Goal: Task Accomplishment & Management: Complete application form

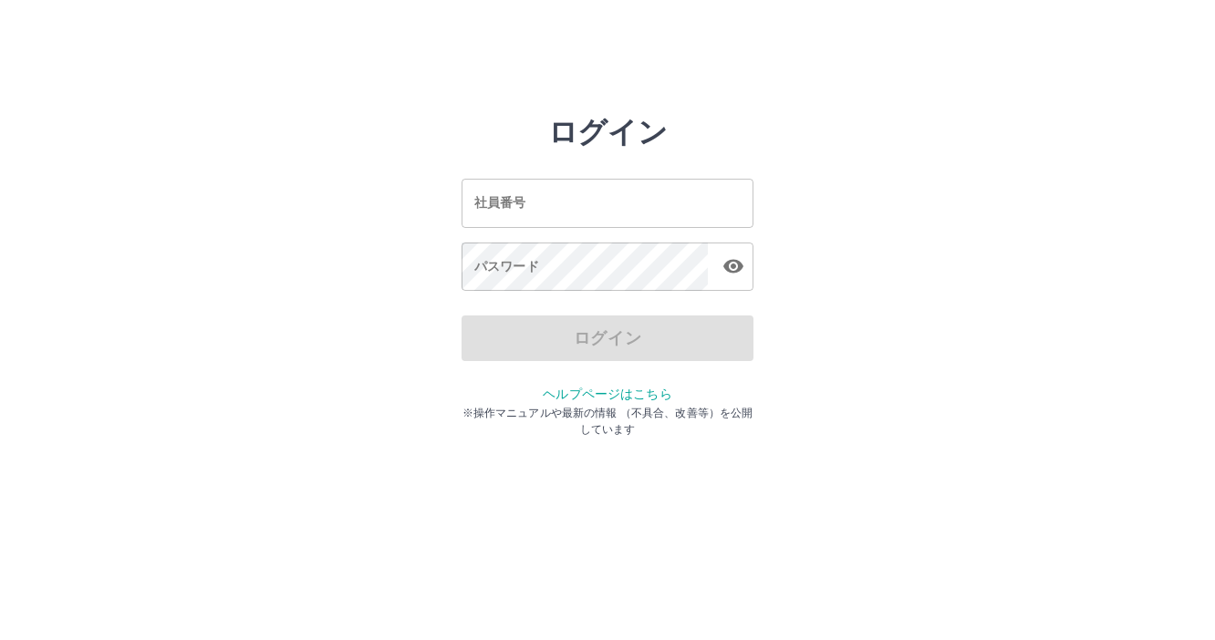
drag, startPoint x: 0, startPoint y: 0, endPoint x: 600, endPoint y: 216, distance: 637.9
click at [600, 216] on input "社員番号" at bounding box center [608, 203] width 292 height 48
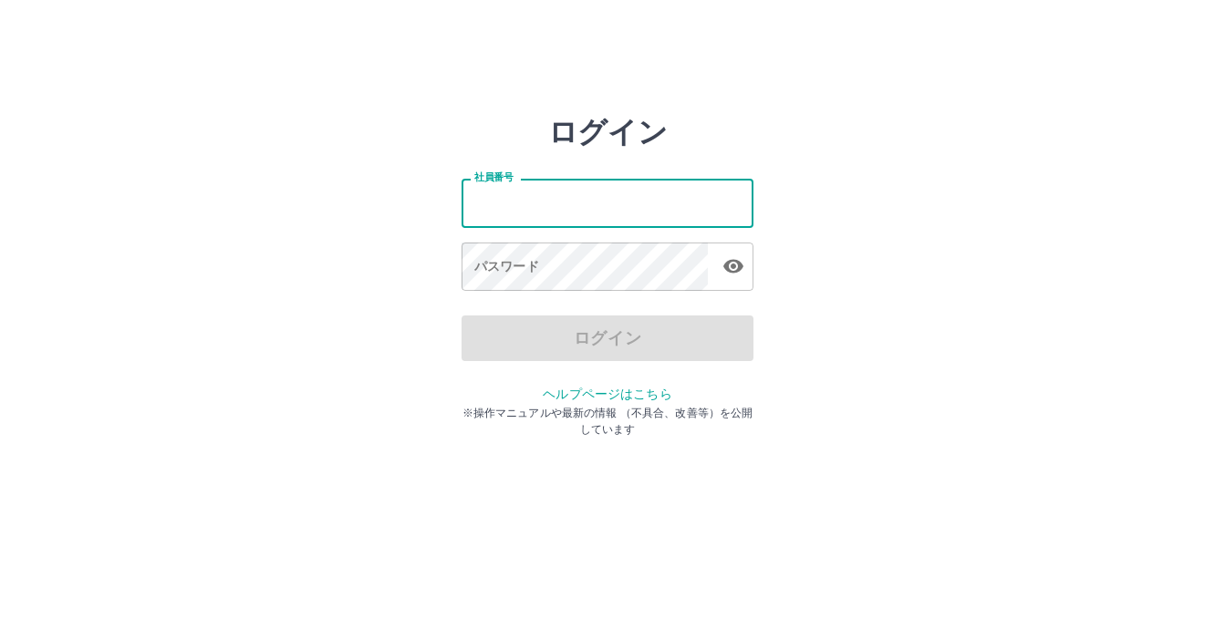
type input "*******"
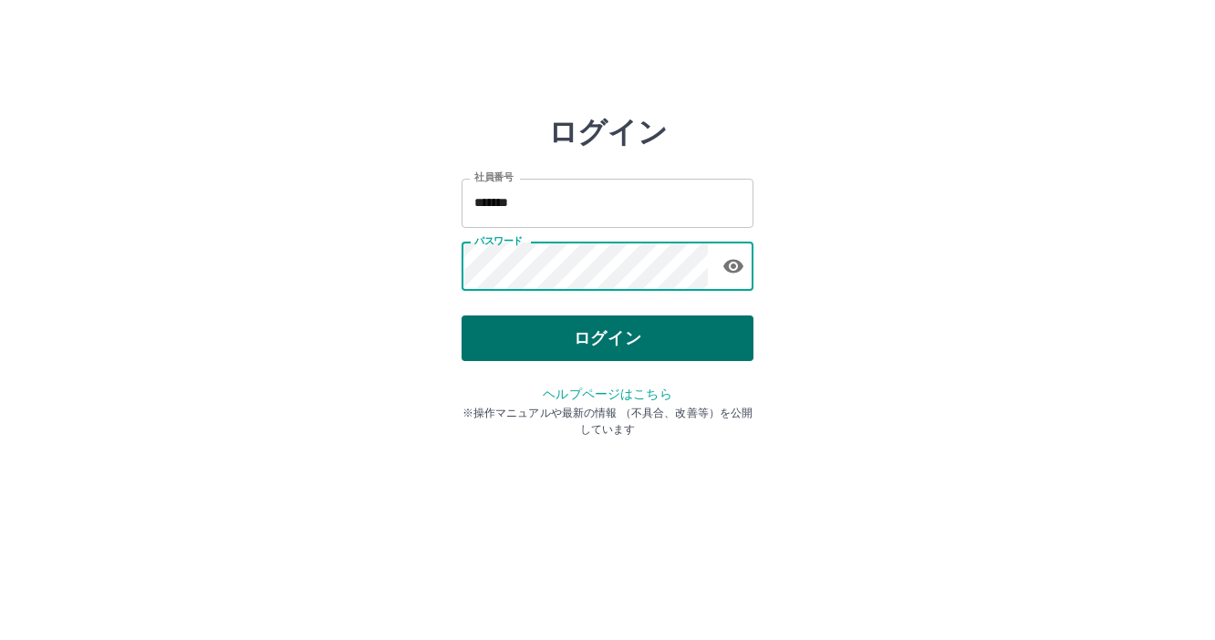
click at [583, 319] on button "ログイン" at bounding box center [608, 339] width 292 height 46
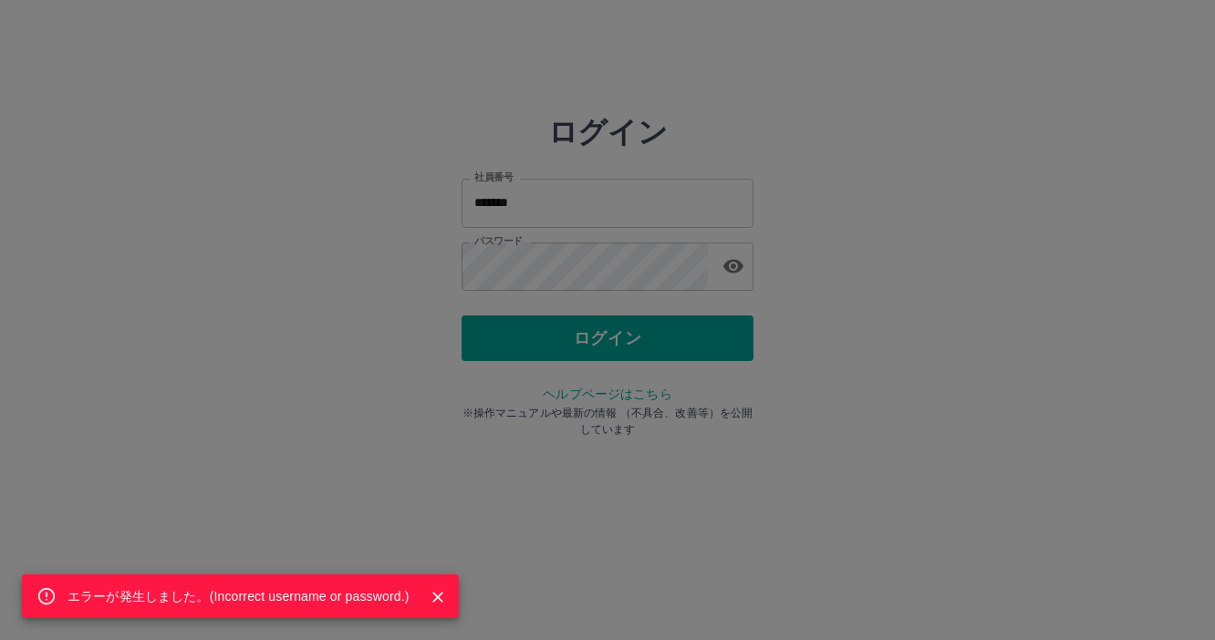
click at [430, 596] on icon "Close" at bounding box center [438, 597] width 18 height 18
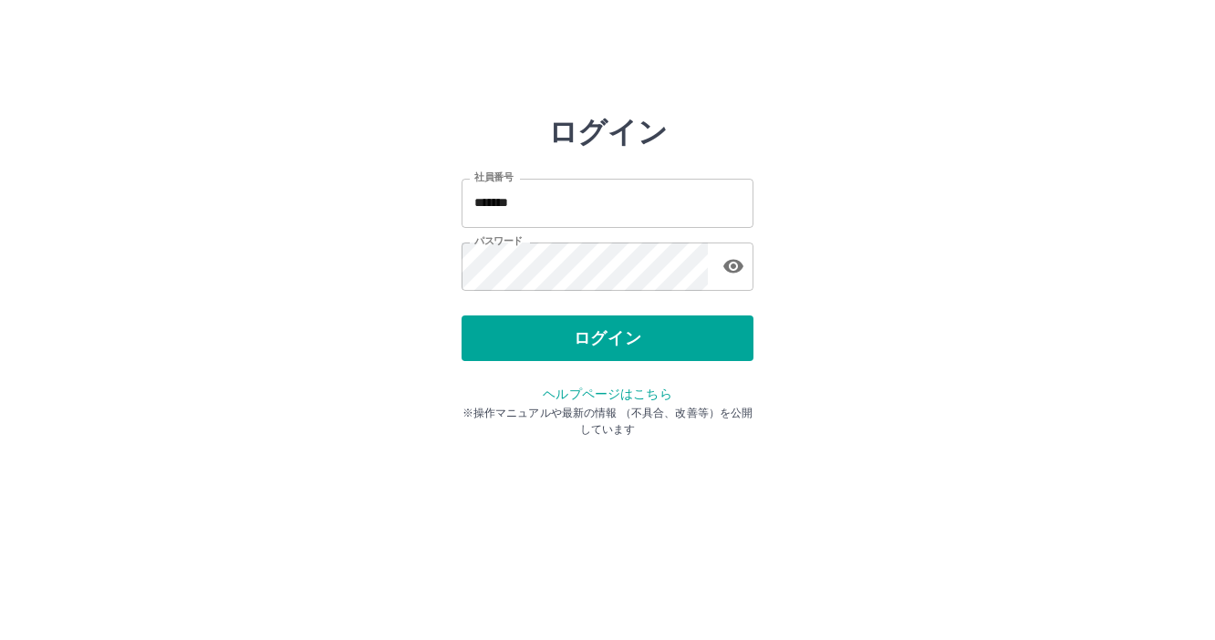
click at [585, 237] on div "社員番号 ******* 社員番号 パスワード パスワード" at bounding box center [608, 232] width 292 height 165
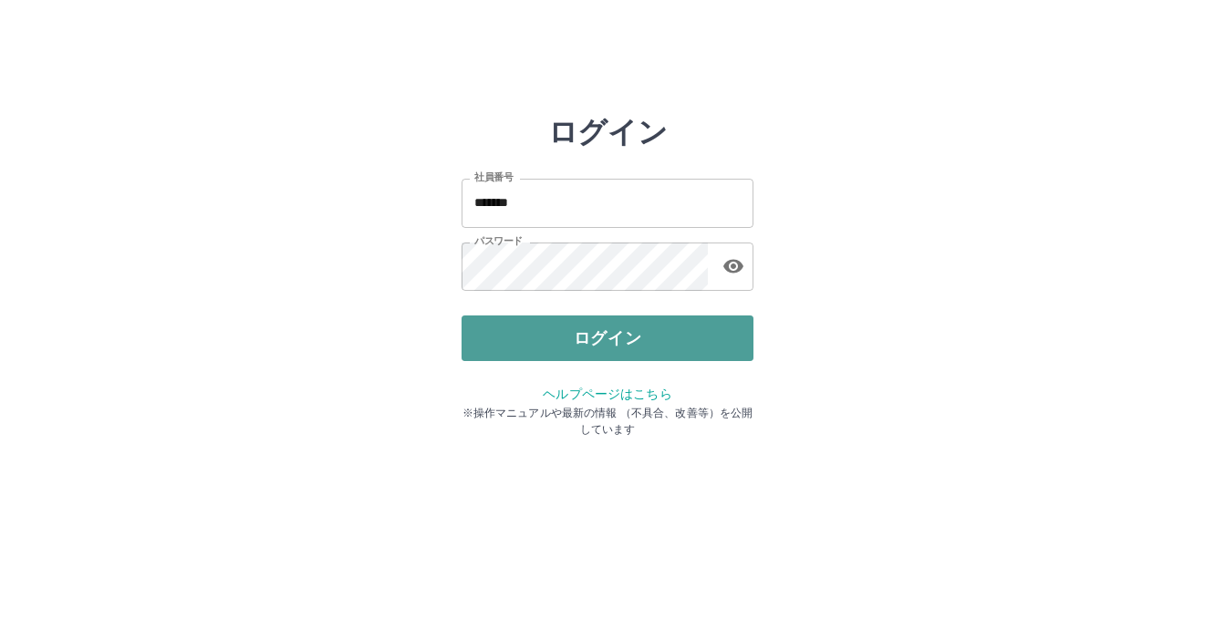
click at [571, 339] on button "ログイン" at bounding box center [608, 339] width 292 height 46
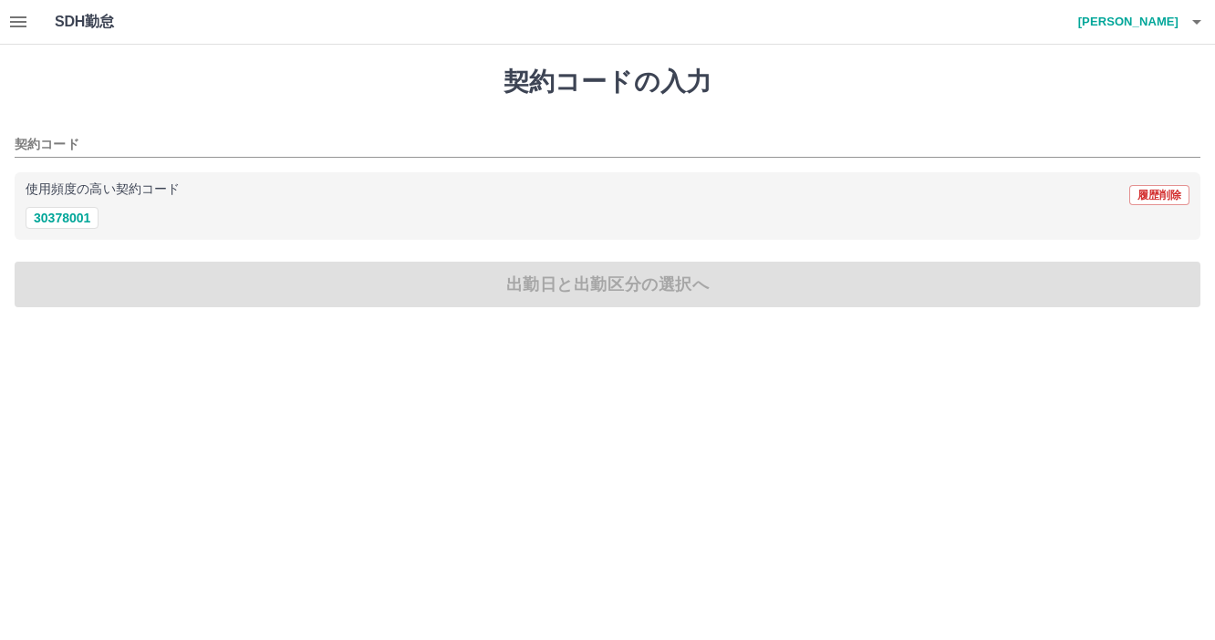
click at [48, 238] on div "使用頻度の高い契約コード 履歴削除 30378001" at bounding box center [608, 206] width 1186 height 68
click at [58, 228] on button "30378001" at bounding box center [62, 218] width 73 height 22
type input "********"
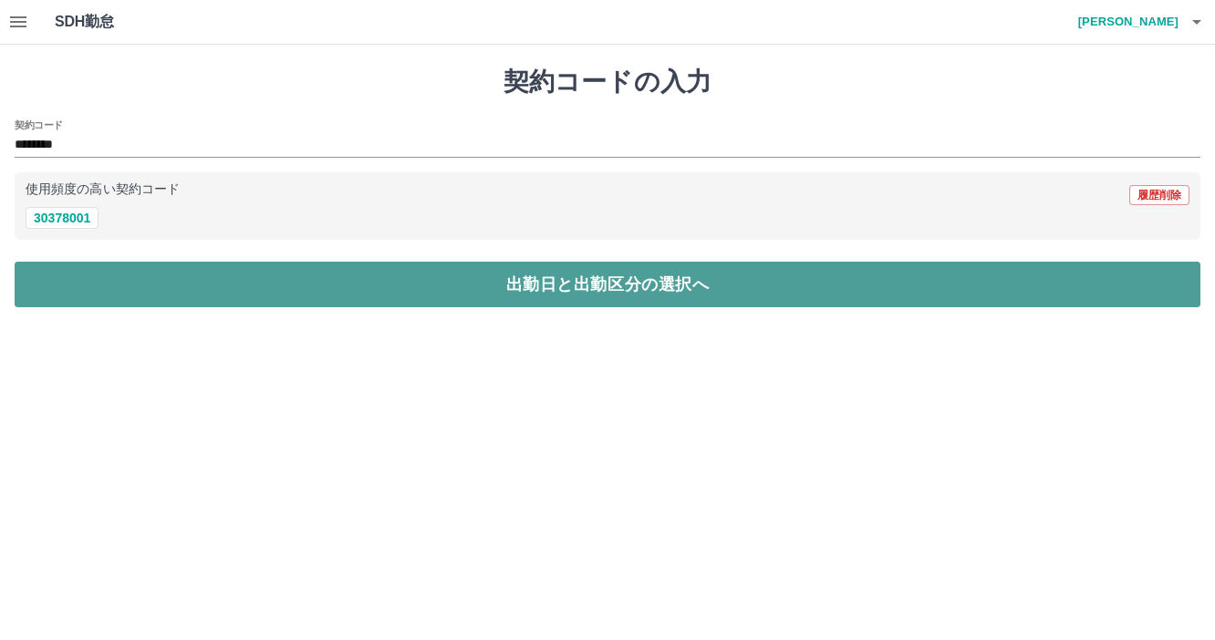
click at [64, 264] on button "出勤日と出勤区分の選択へ" at bounding box center [608, 285] width 1186 height 46
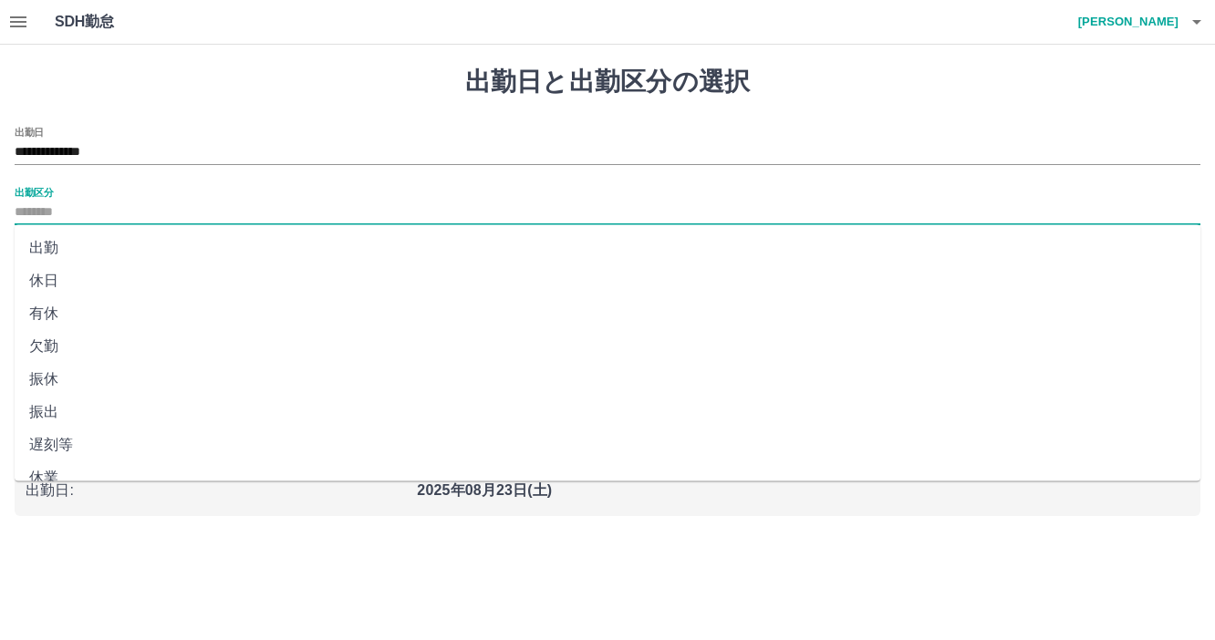
click at [100, 220] on input "出勤区分" at bounding box center [608, 213] width 1186 height 23
click at [128, 246] on li "出勤" at bounding box center [608, 248] width 1186 height 33
type input "**"
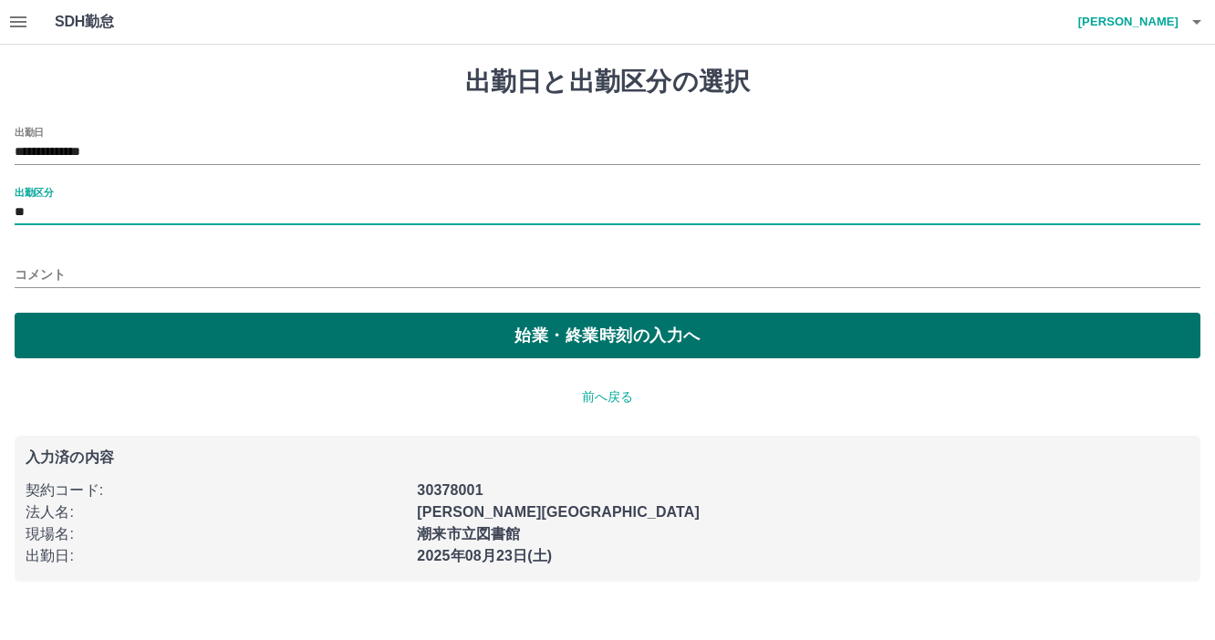
click at [110, 328] on button "始業・終業時刻の入力へ" at bounding box center [608, 336] width 1186 height 46
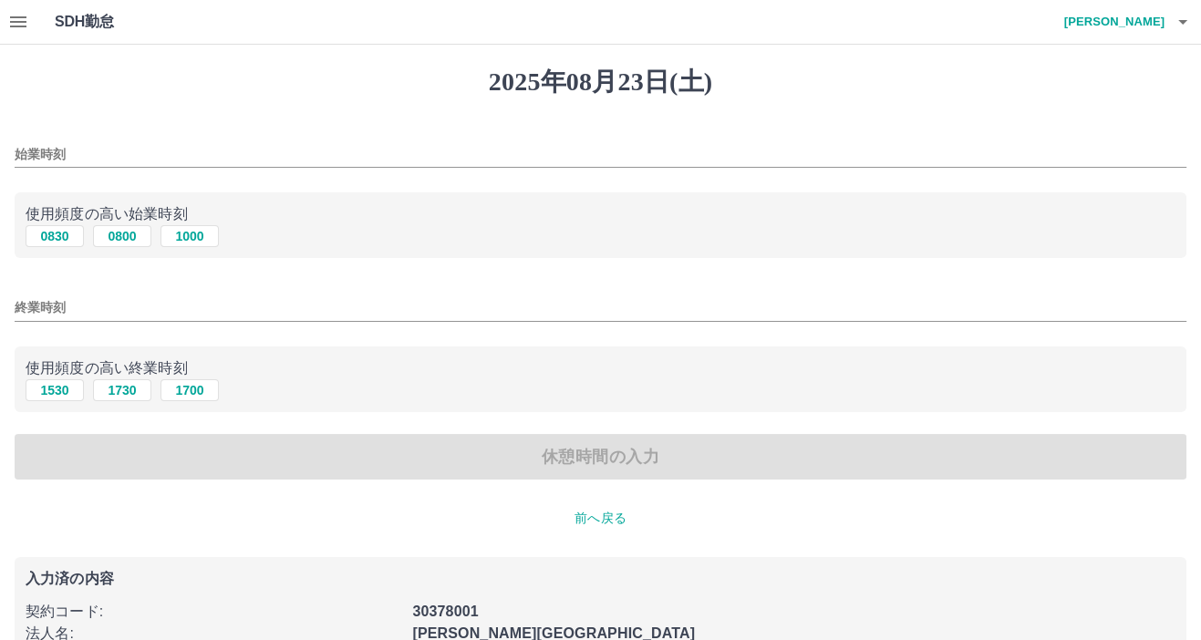
drag, startPoint x: 42, startPoint y: 242, endPoint x: 127, endPoint y: 256, distance: 86.1
click at [111, 265] on div "始業時刻 使用頻度の高い始業時刻 0830 0800 [DATE] 終業時刻 使用頻度の高い終業時刻 [DATE] [DATE] [DATE] 休憩時間の入力" at bounding box center [601, 304] width 1172 height 354
click at [139, 246] on button "0800" at bounding box center [122, 236] width 58 height 22
type input "****"
click at [177, 384] on button "1700" at bounding box center [190, 390] width 58 height 22
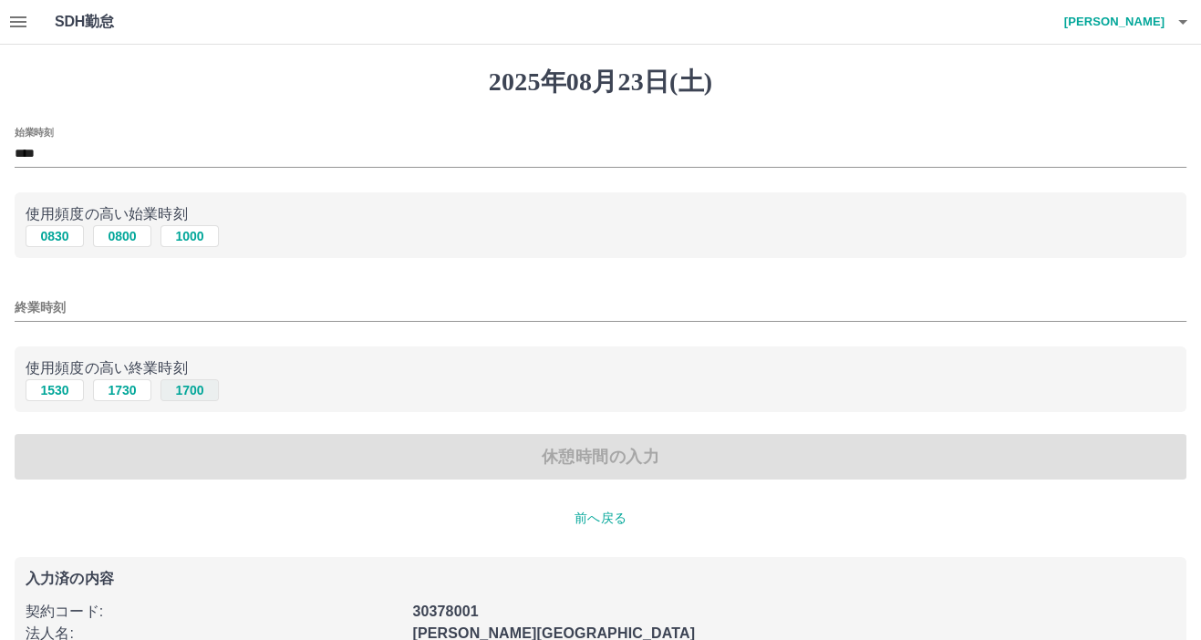
type input "****"
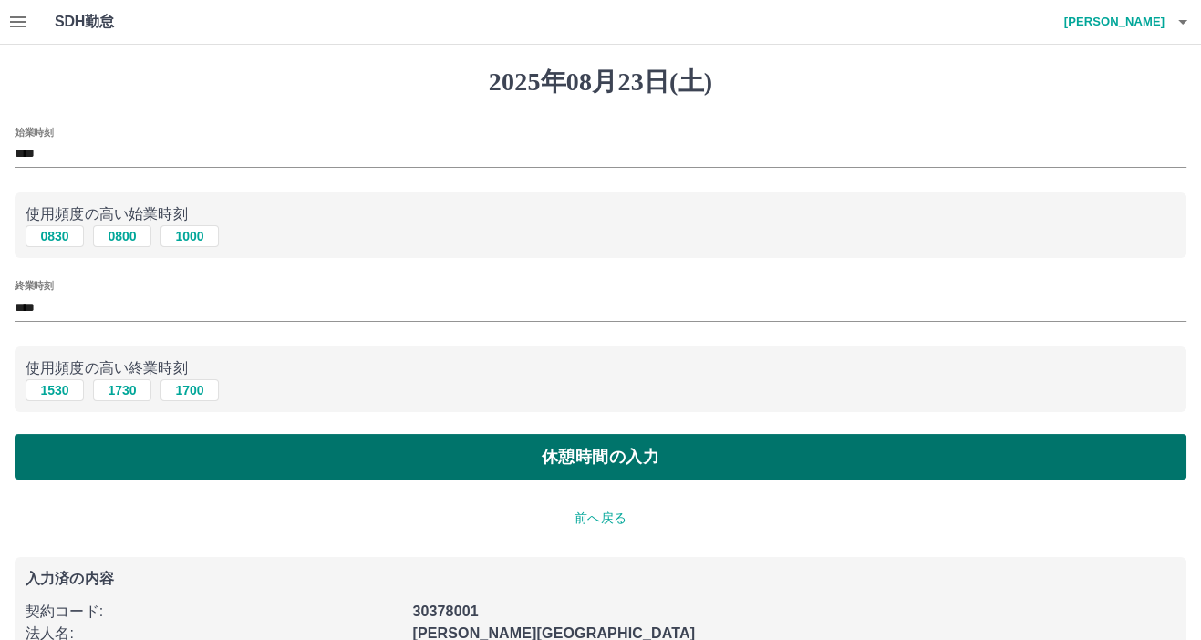
click at [176, 453] on button "休憩時間の入力" at bounding box center [601, 457] width 1172 height 46
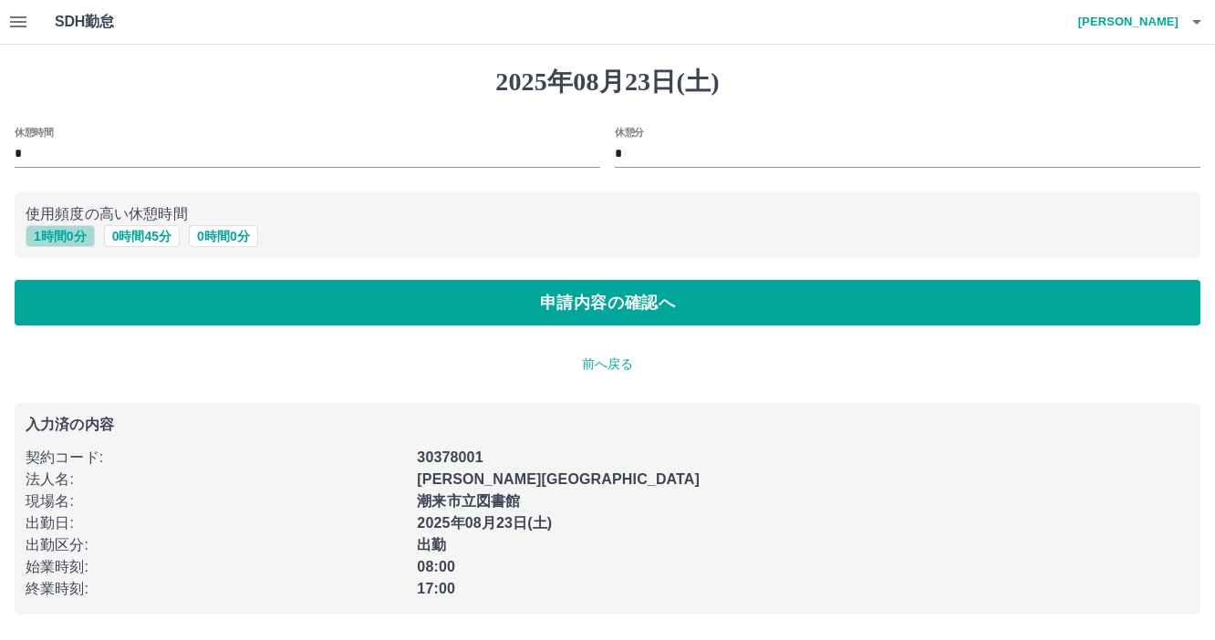
click at [90, 243] on button "1 時間 0 分" at bounding box center [60, 236] width 69 height 22
type input "*"
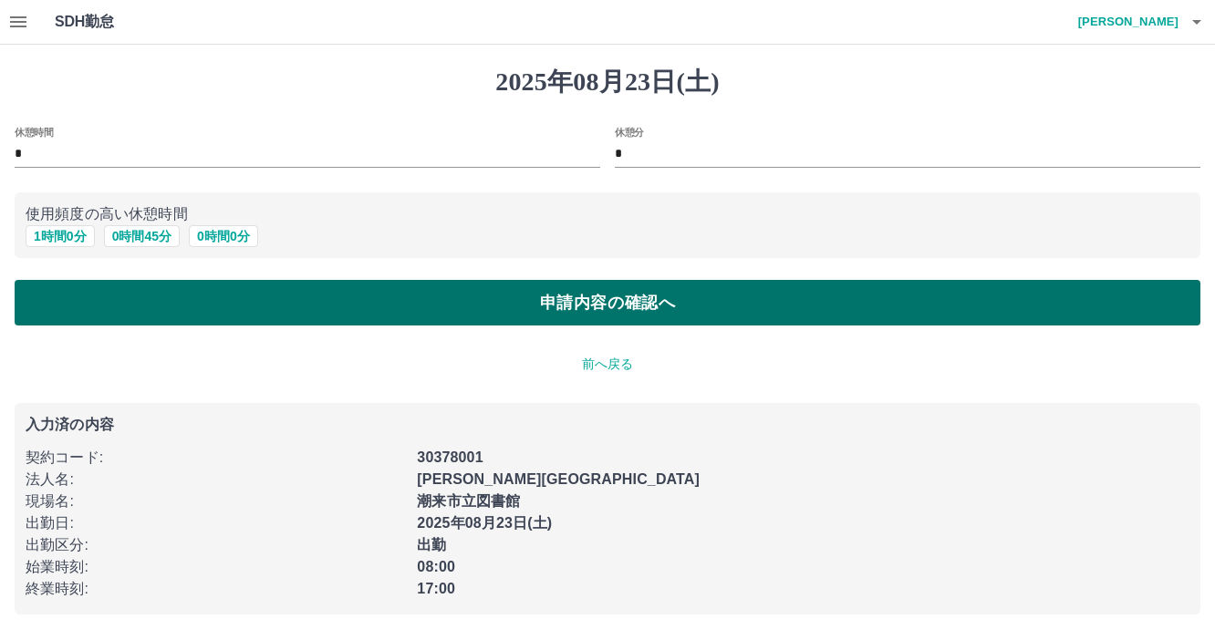
click at [106, 289] on button "申請内容の確認へ" at bounding box center [608, 303] width 1186 height 46
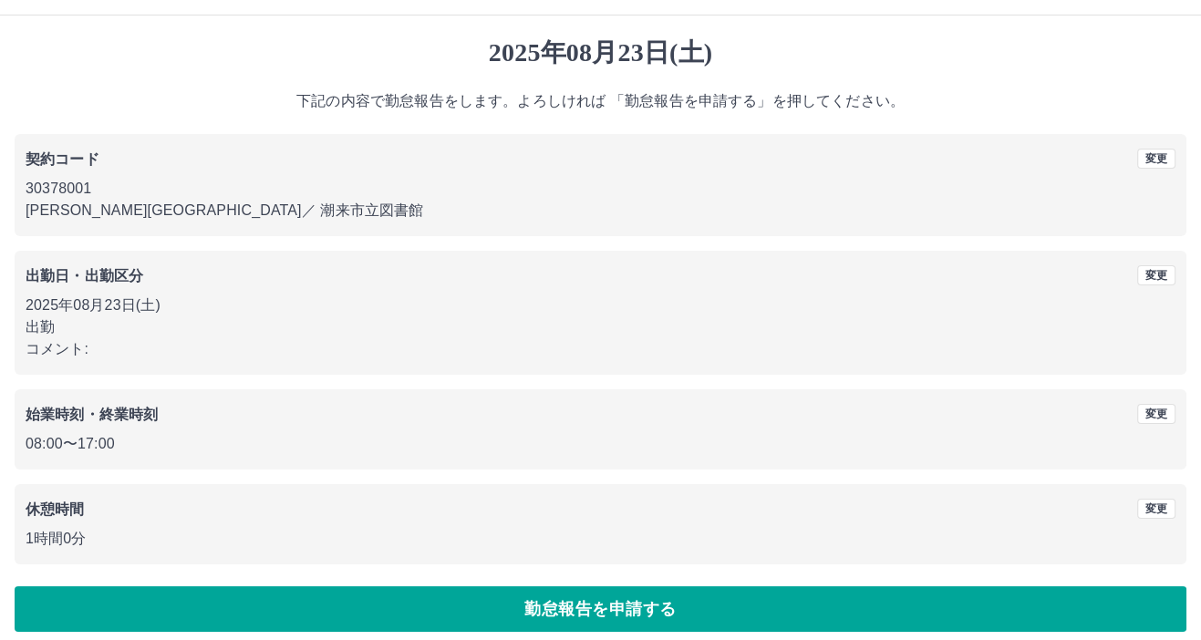
scroll to position [43, 0]
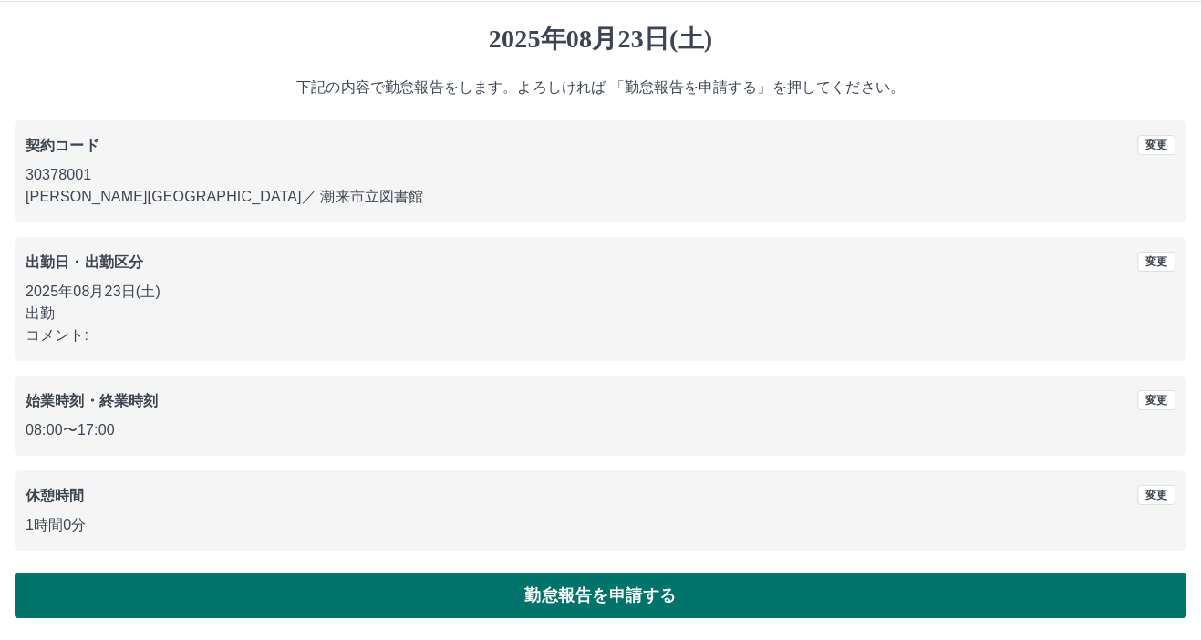
click at [443, 584] on button "勤怠報告を申請する" at bounding box center [601, 596] width 1172 height 46
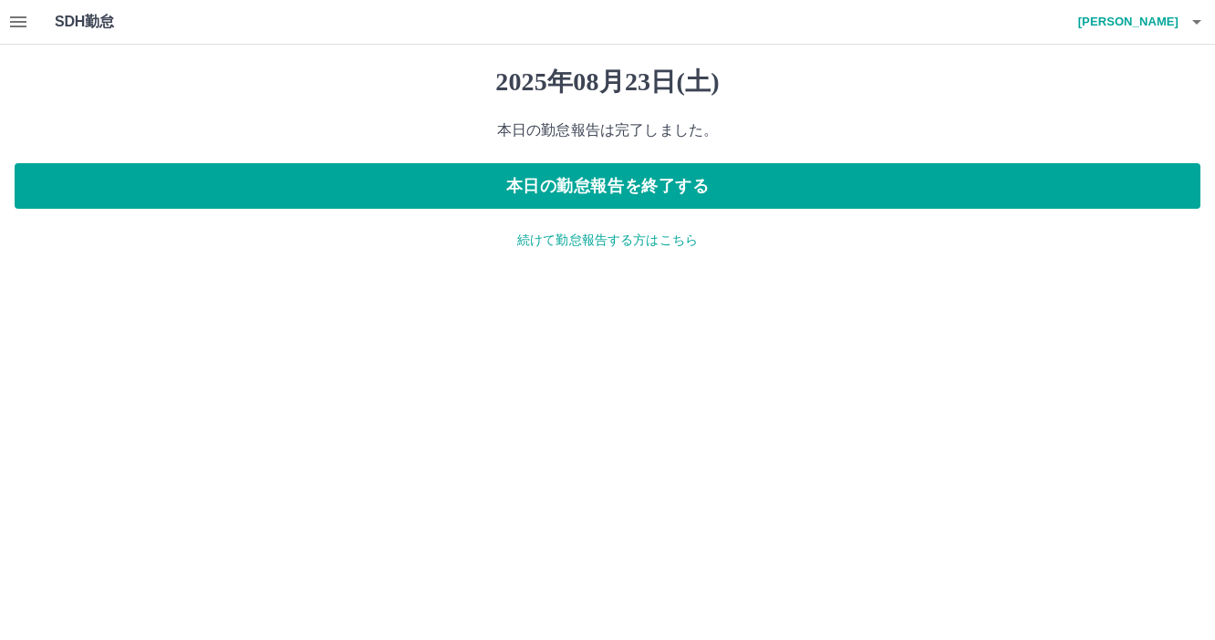
click at [0, 14] on button "button" at bounding box center [18, 22] width 36 height 44
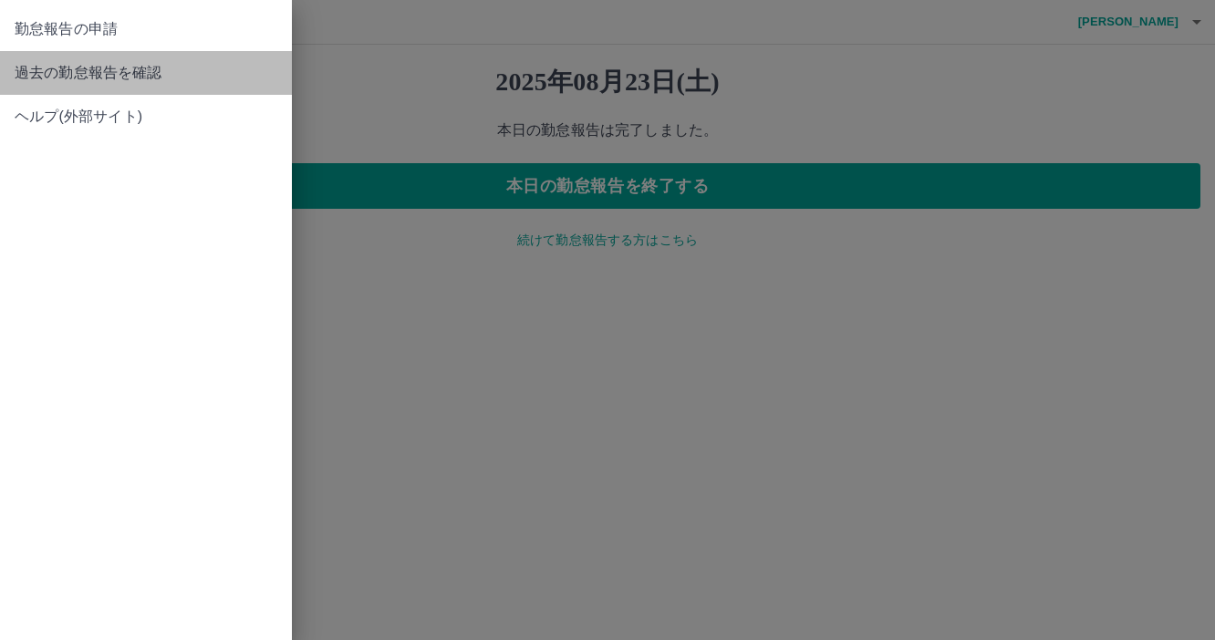
click at [121, 92] on link "過去の勤怠報告を確認" at bounding box center [146, 73] width 292 height 44
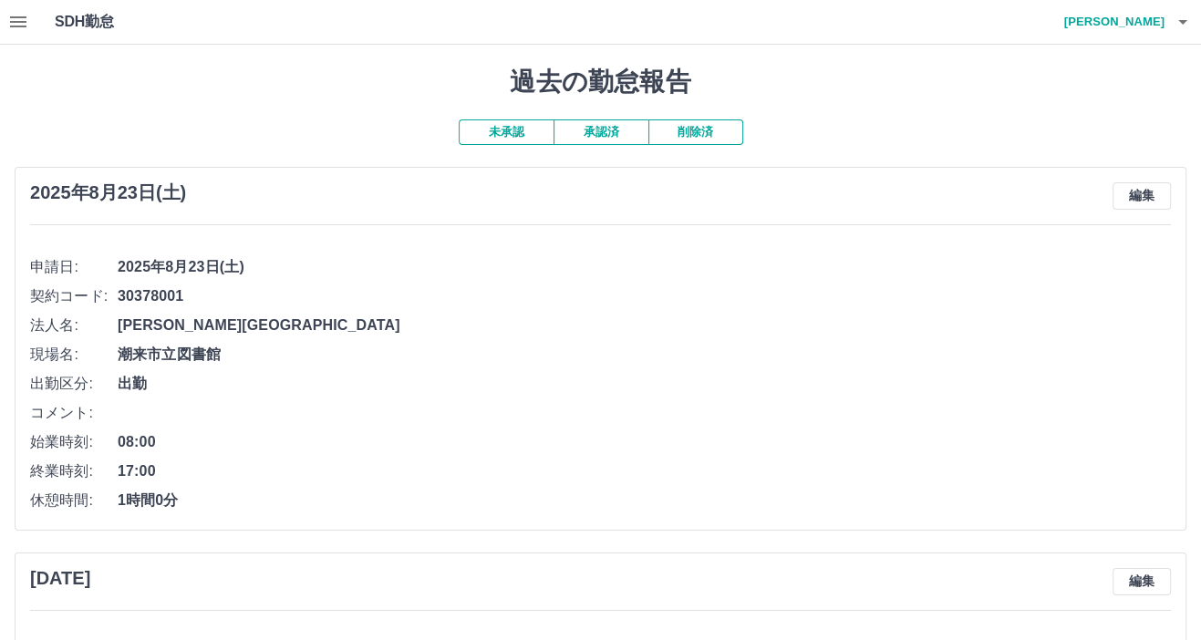
click at [639, 132] on button "承認済" at bounding box center [601, 132] width 95 height 26
click at [494, 121] on button "未承認" at bounding box center [506, 132] width 95 height 26
click at [23, 16] on icon "button" at bounding box center [18, 22] width 22 height 22
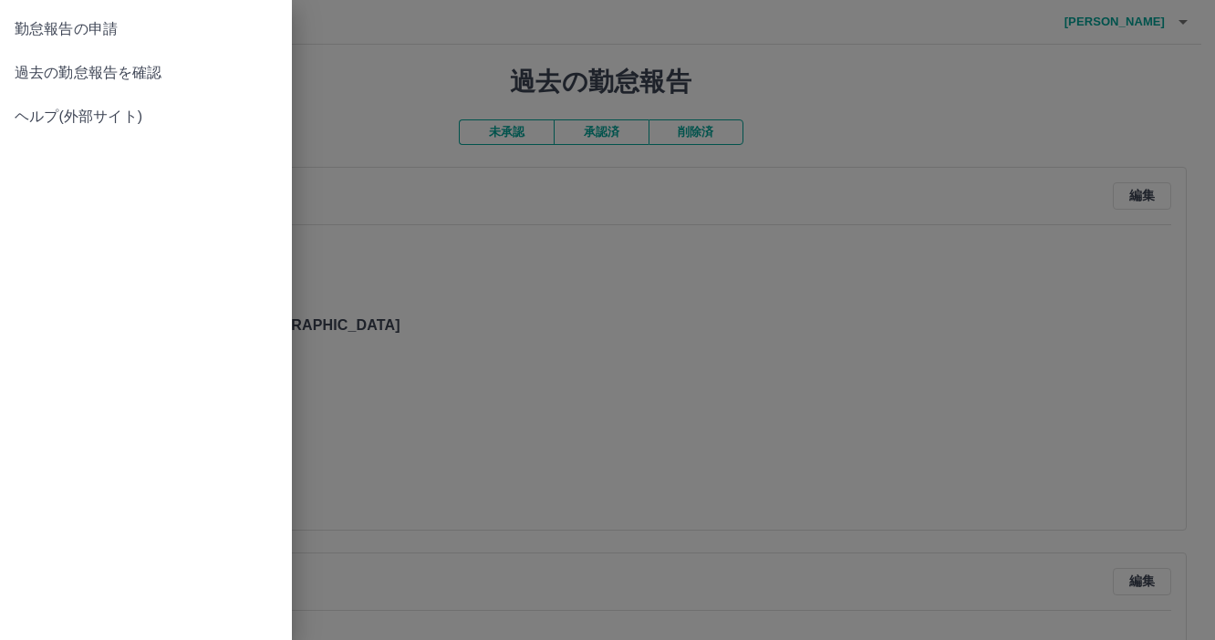
click at [1014, 144] on div at bounding box center [607, 320] width 1215 height 640
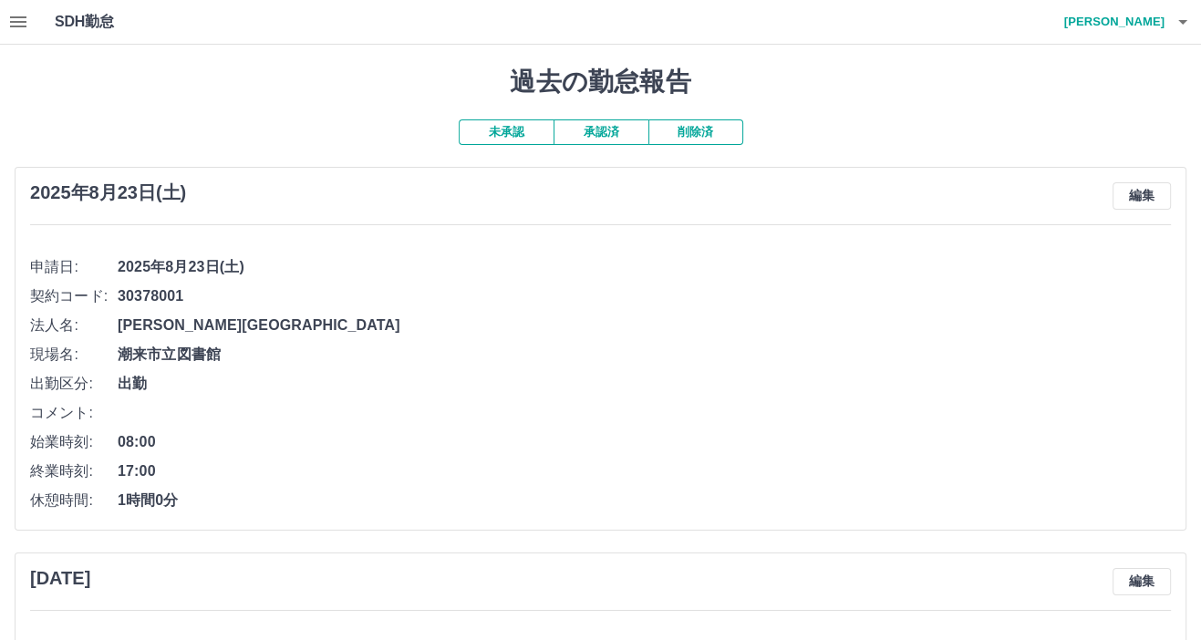
click at [1157, 16] on h4 "[PERSON_NAME]" at bounding box center [1109, 22] width 109 height 44
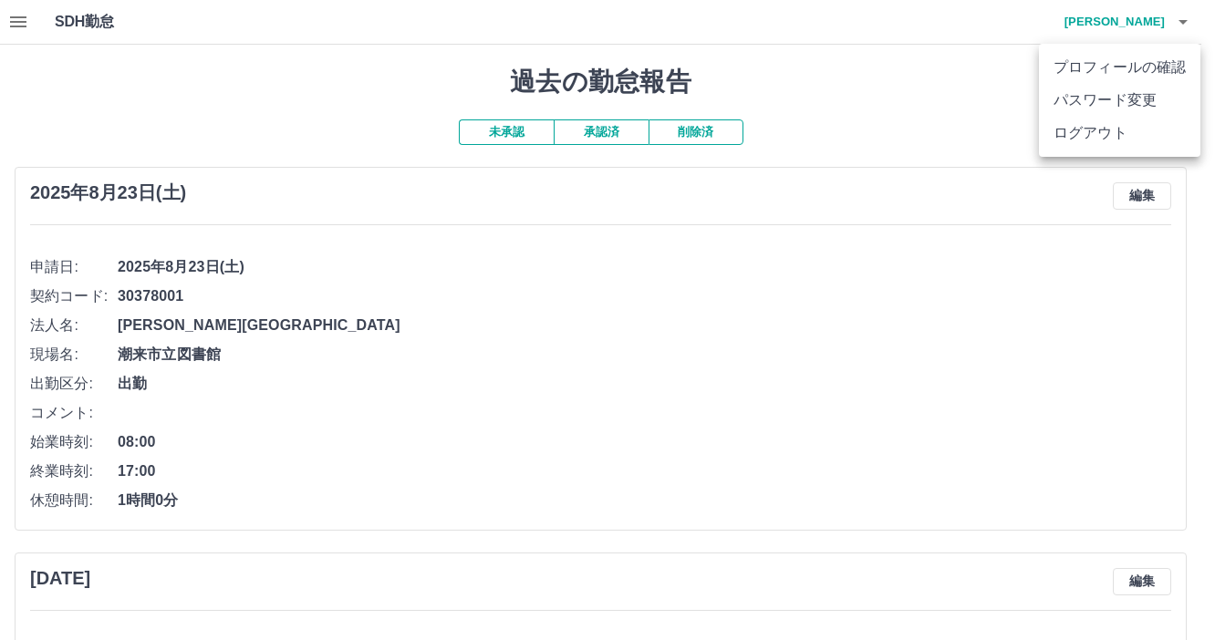
click at [1139, 138] on li "ログアウト" at bounding box center [1119, 133] width 161 height 33
